Goal: Task Accomplishment & Management: Manage account settings

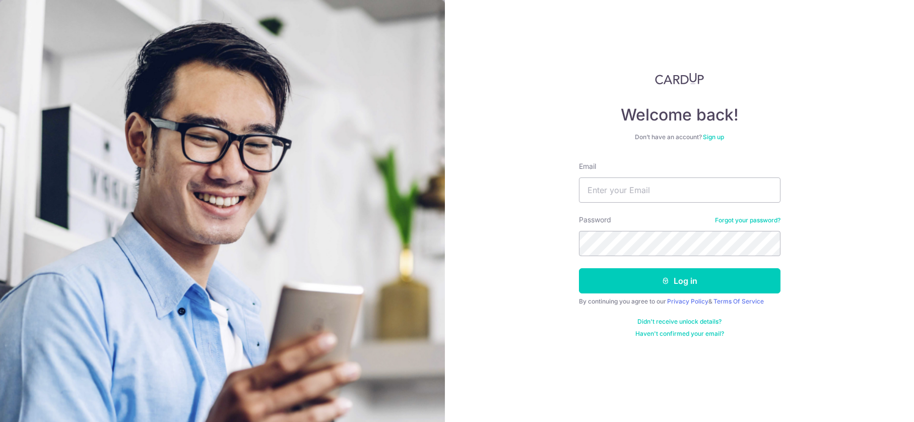
click at [0, 421] on nordpass-portal at bounding box center [0, 422] width 0 height 0
click at [651, 186] on input "Email" at bounding box center [679, 189] width 201 height 25
click at [579, 202] on nordpass-icon at bounding box center [579, 202] width 0 height 0
click at [669, 186] on input "Email" at bounding box center [679, 189] width 201 height 25
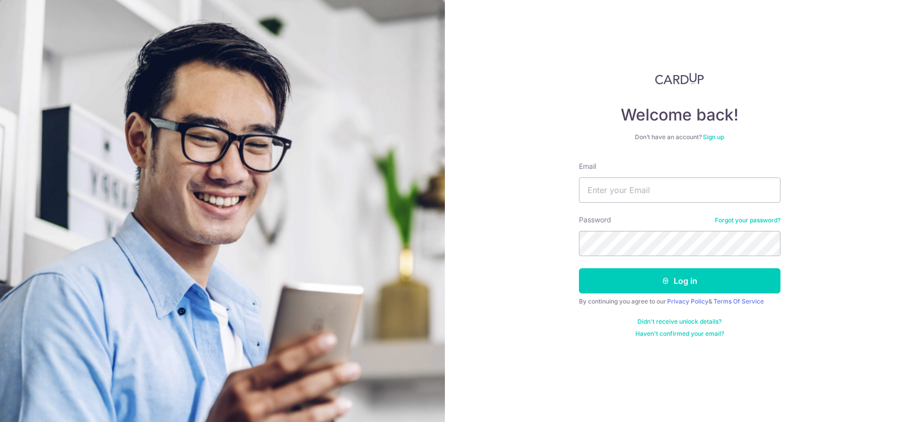
click at [832, 86] on div "Welcome back! Don’t have an account? Sign up Email Password Forgot your passwor…" at bounding box center [679, 211] width 469 height 422
click at [702, 191] on input "Email" at bounding box center [679, 189] width 201 height 25
type input "luke-ng@live.com"
click at [683, 294] on form "Email luke-ng@live.com Password Forgot your password? Log in By continuing you …" at bounding box center [679, 249] width 201 height 176
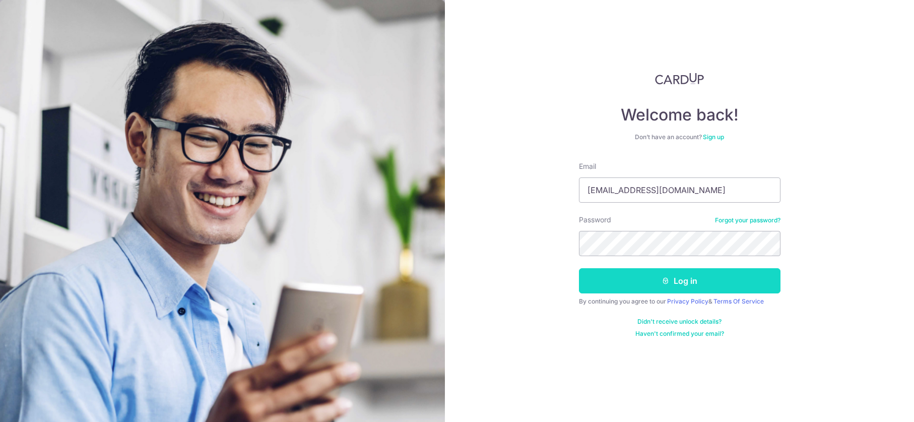
click at [686, 281] on button "Log in" at bounding box center [679, 280] width 201 height 25
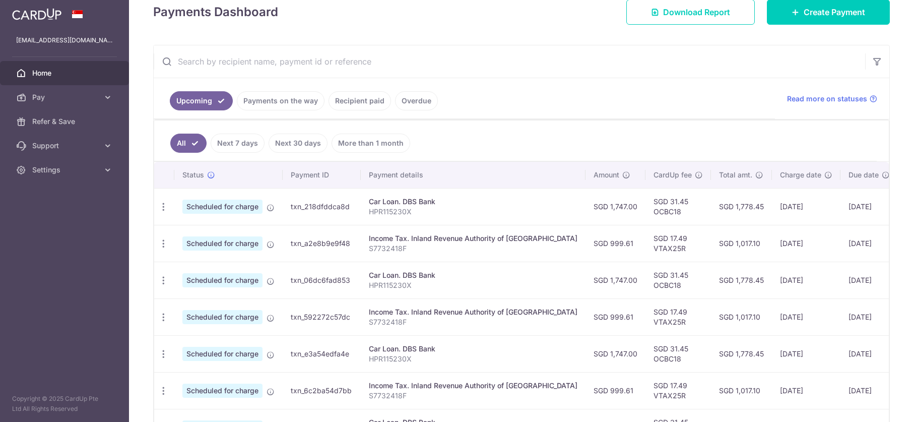
scroll to position [151, 0]
